Goal: Navigation & Orientation: Find specific page/section

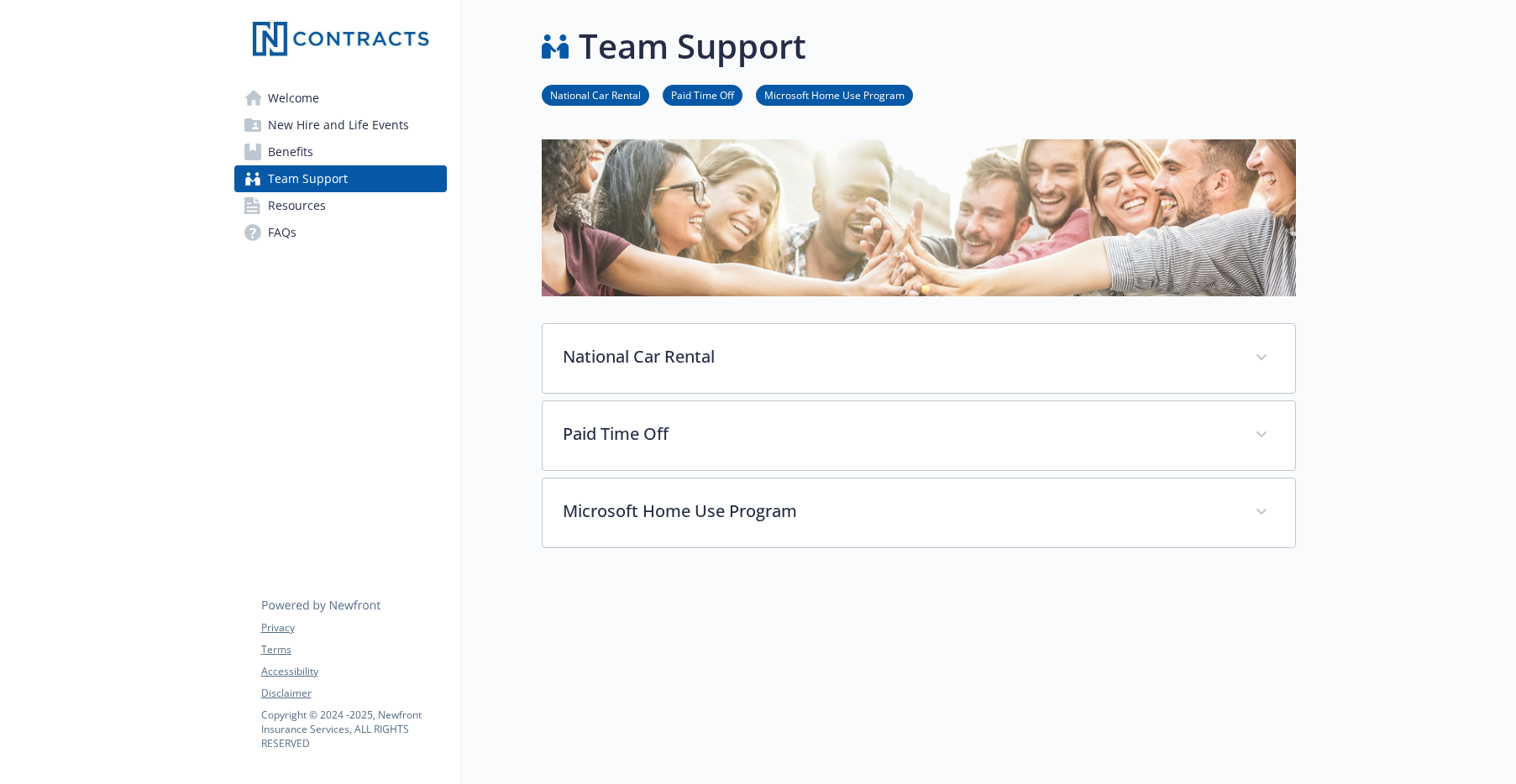
click at [300, 149] on span "Benefits" at bounding box center [290, 152] width 45 height 27
click at [290, 39] on img at bounding box center [336, 40] width 204 height 51
click at [280, 97] on span "Welcome" at bounding box center [293, 99] width 51 height 27
